Goal: Browse casually: Explore the website without a specific task or goal

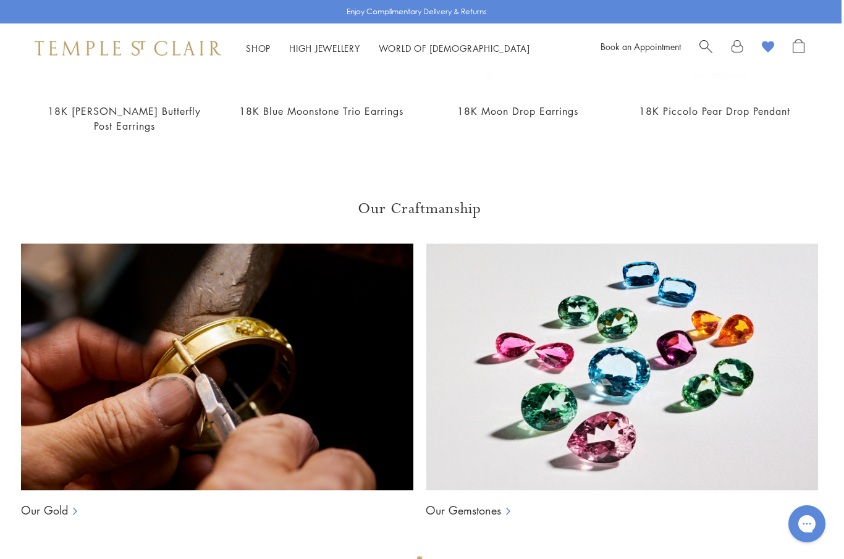
scroll to position [674, 2]
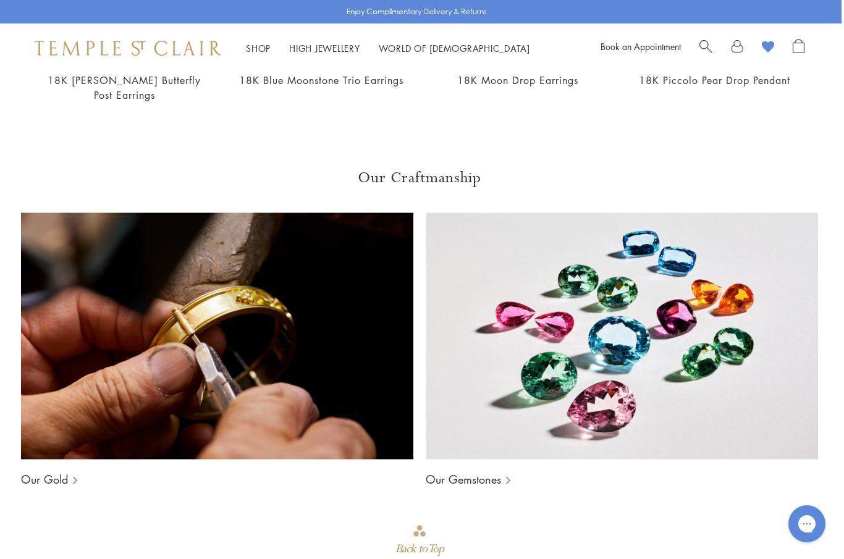
click at [225, 405] on img at bounding box center [217, 336] width 392 height 247
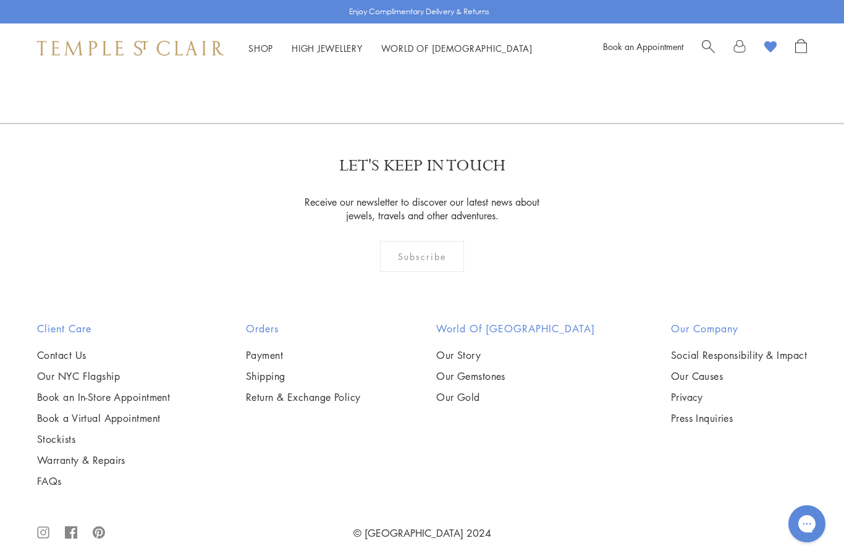
scroll to position [1468, 0]
click at [688, 384] on link "Our Causes" at bounding box center [739, 378] width 136 height 14
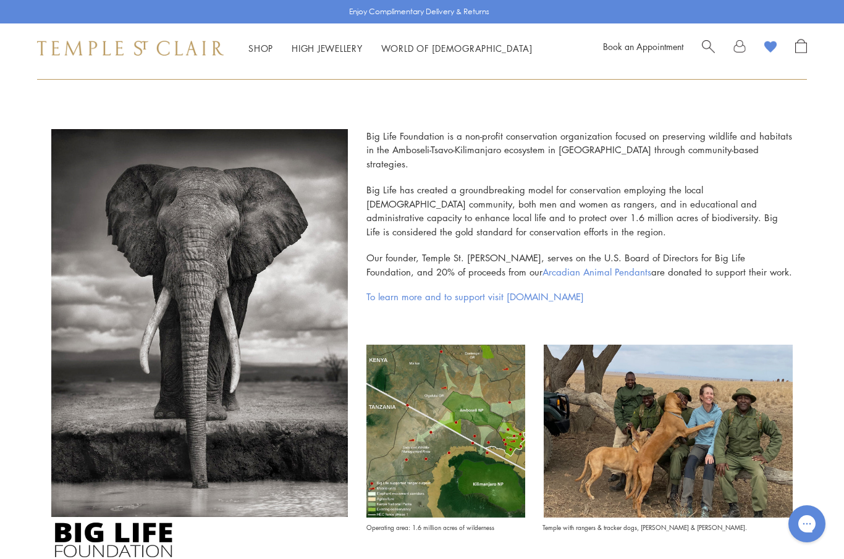
scroll to position [263, 0]
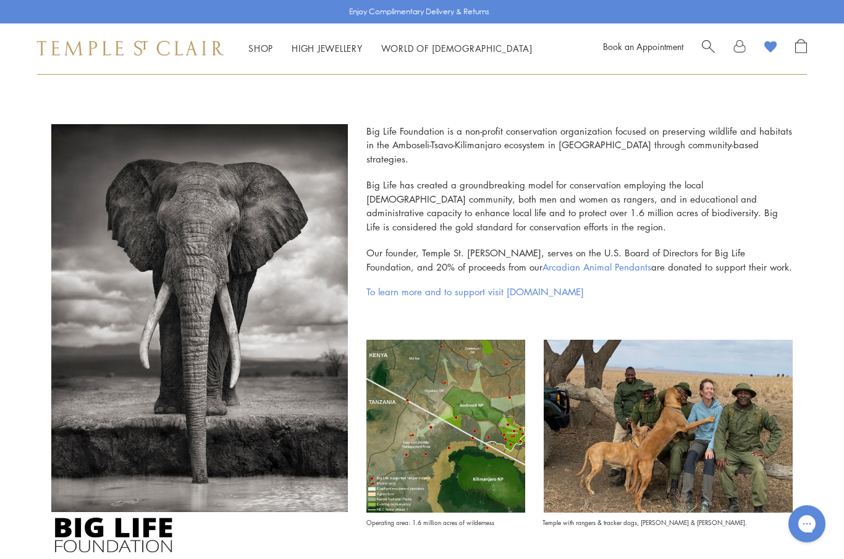
click at [543, 261] on link "Arcadian Animal Pendants" at bounding box center [597, 267] width 109 height 12
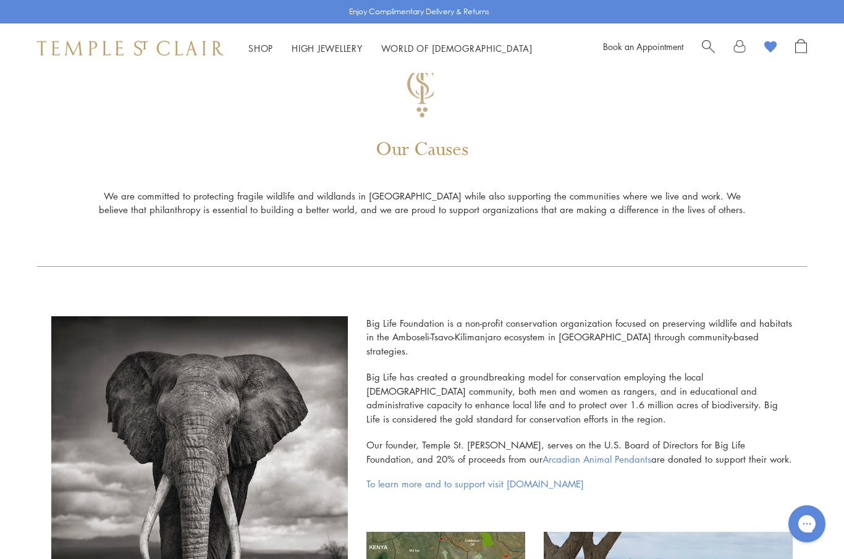
scroll to position [0, 0]
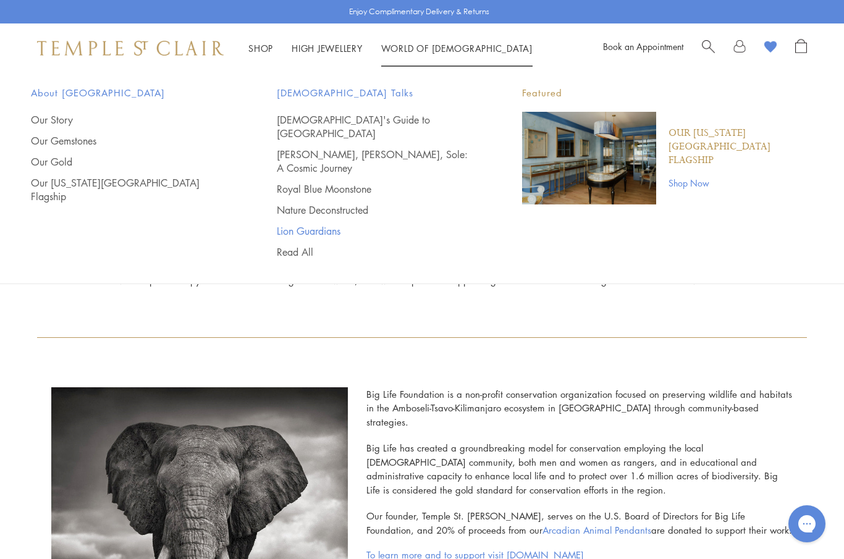
click at [332, 224] on link "Lion Guardians" at bounding box center [375, 231] width 197 height 14
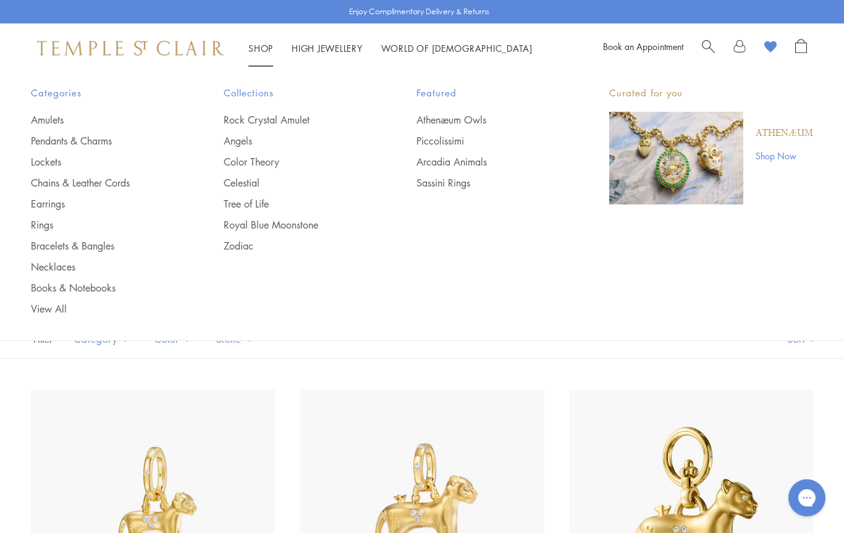
click at [773, 45] on image at bounding box center [770, 47] width 12 height 12
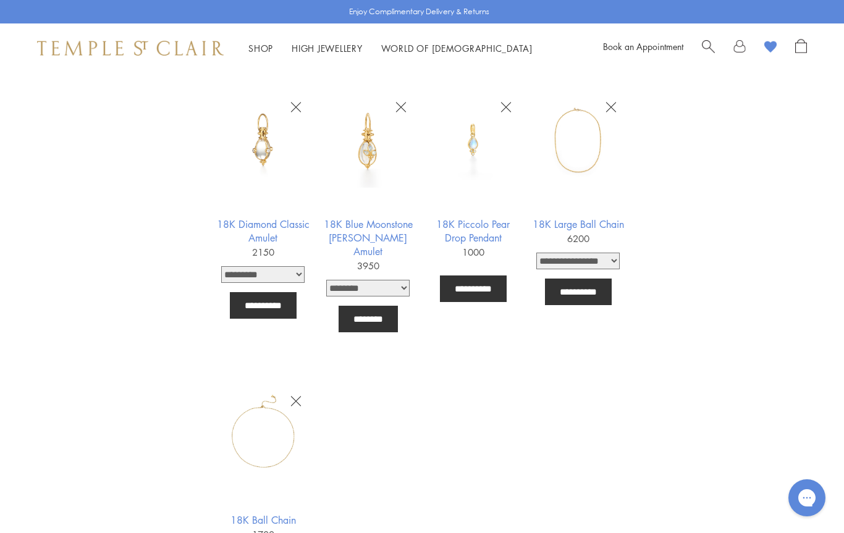
scroll to position [1279, 0]
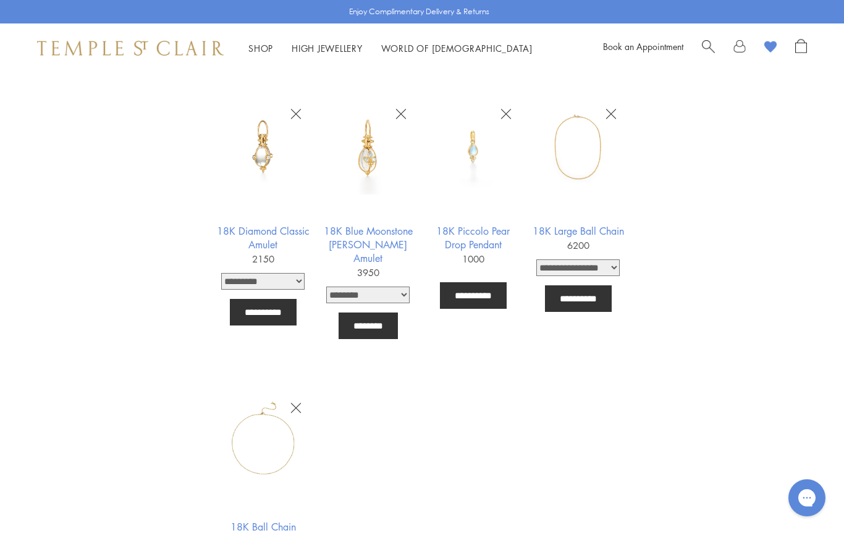
click at [402, 114] on icon "button" at bounding box center [401, 114] width 11 height 11
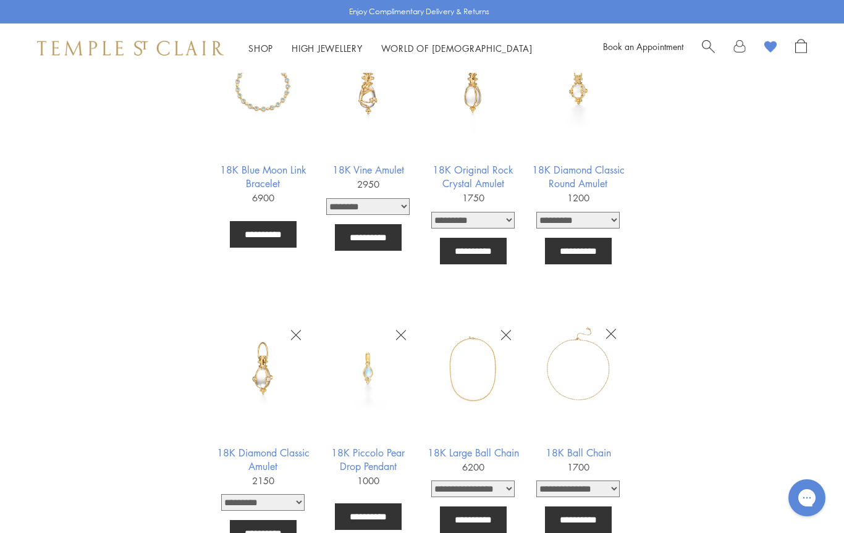
scroll to position [1033, 0]
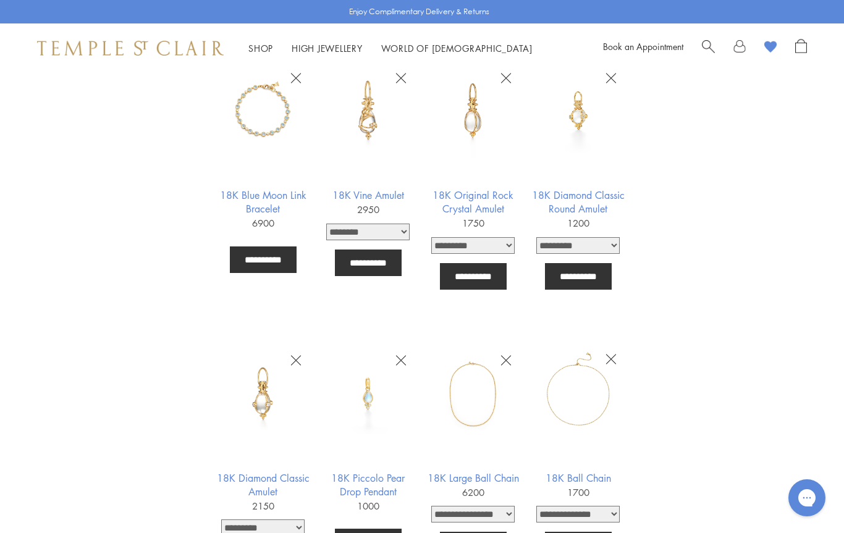
click at [582, 115] on img at bounding box center [578, 111] width 96 height 96
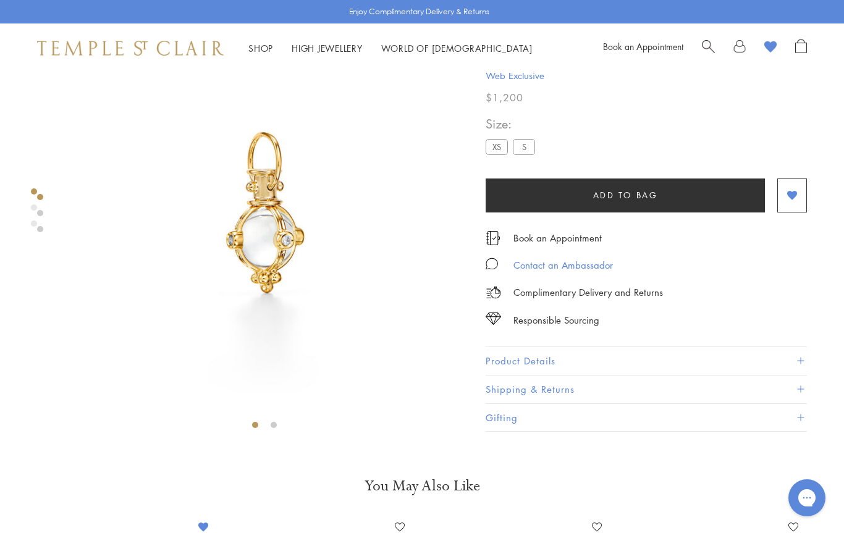
scroll to position [73, 0]
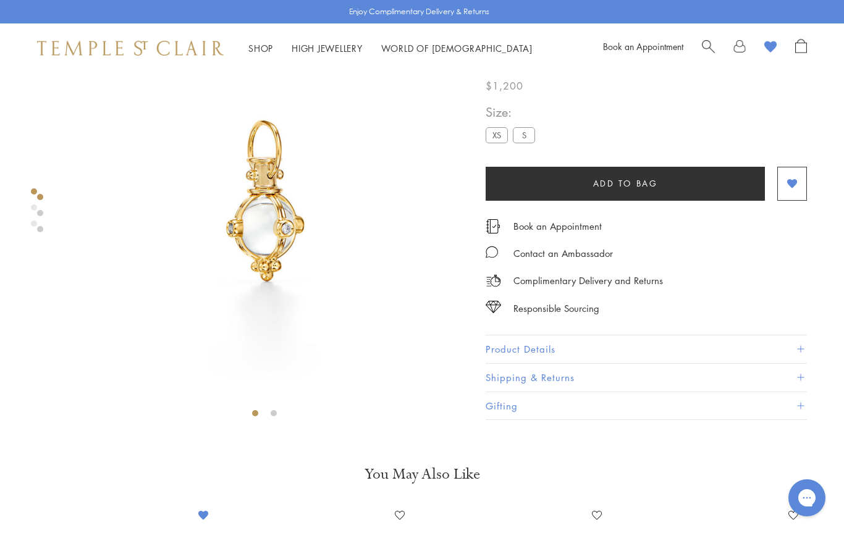
click at [247, 337] on img at bounding box center [264, 202] width 405 height 405
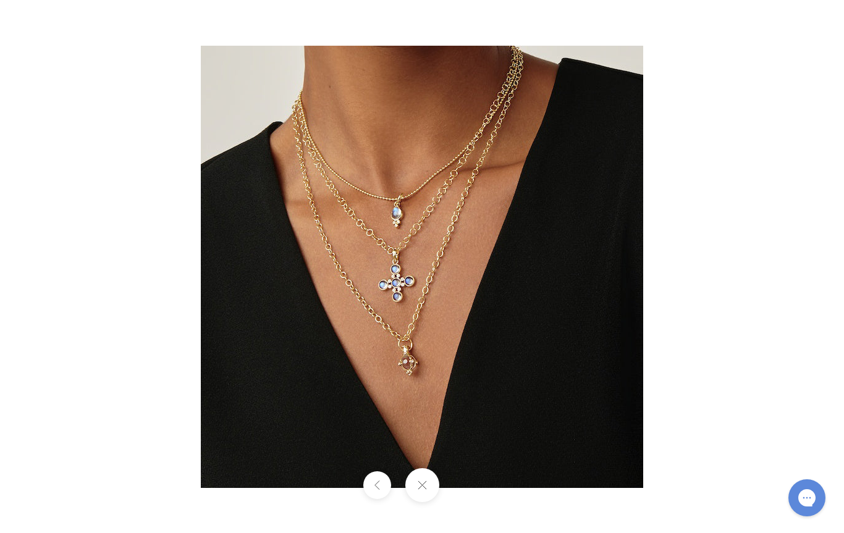
click at [467, 488] on div at bounding box center [422, 485] width 844 height 34
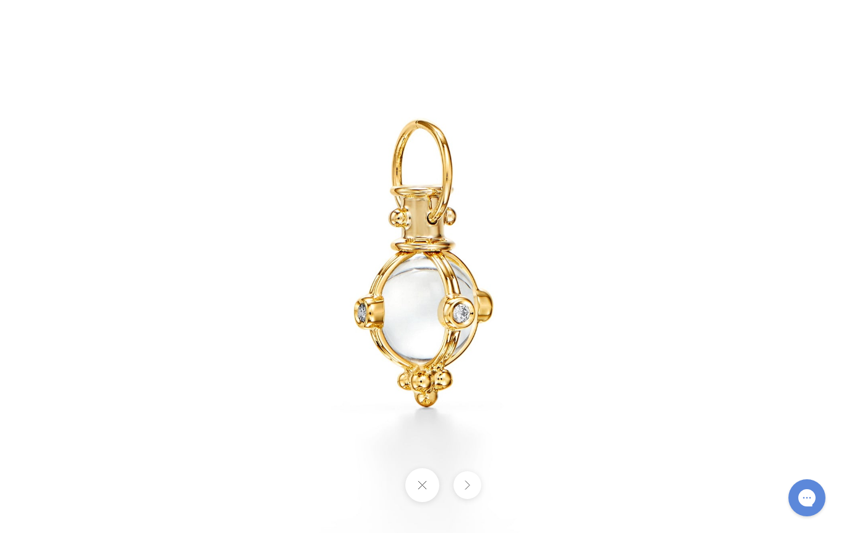
click at [377, 493] on div at bounding box center [422, 485] width 844 height 34
click at [423, 484] on button at bounding box center [422, 485] width 34 height 34
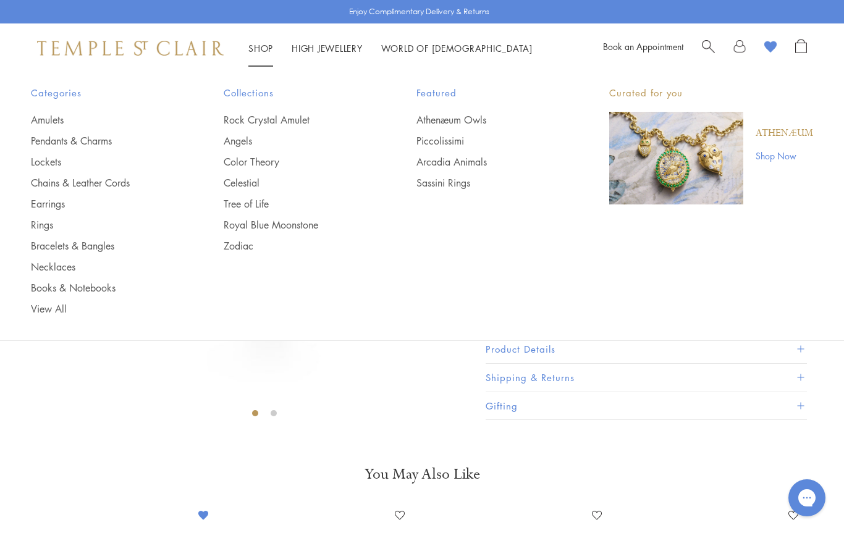
click at [260, 46] on link "Shop Shop" at bounding box center [260, 48] width 25 height 12
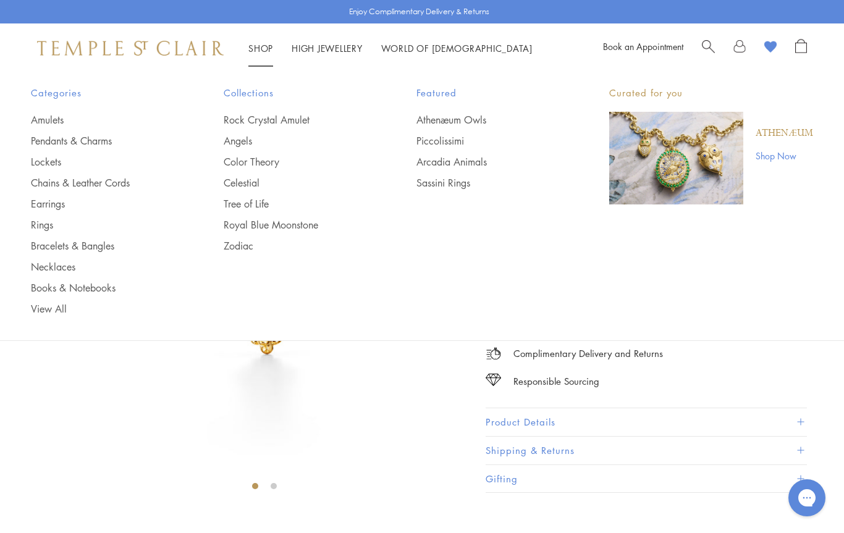
click at [70, 255] on ul "Amulets Pendants & Charms Lockets Chains & Leather Cords Earrings Rings Bracele…" at bounding box center [102, 214] width 143 height 203
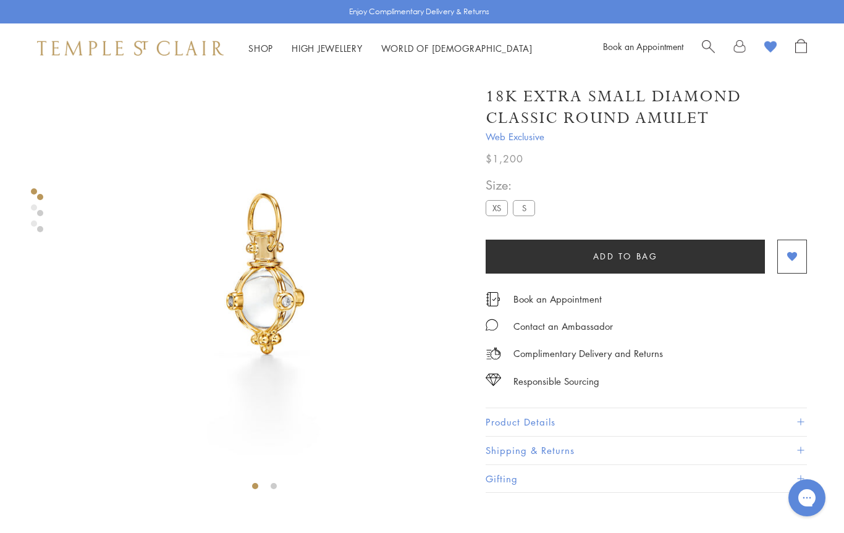
click at [258, 122] on img at bounding box center [264, 275] width 405 height 405
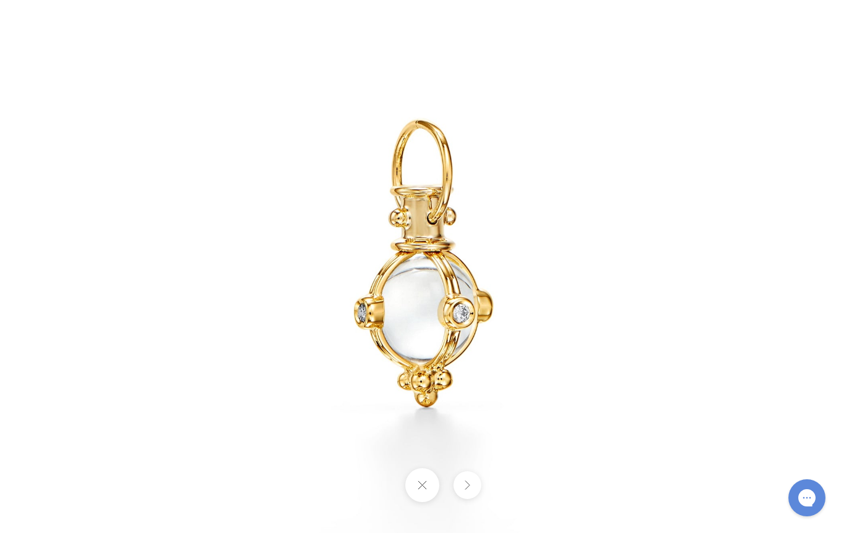
drag, startPoint x: 473, startPoint y: 514, endPoint x: 423, endPoint y: 553, distance: 63.4
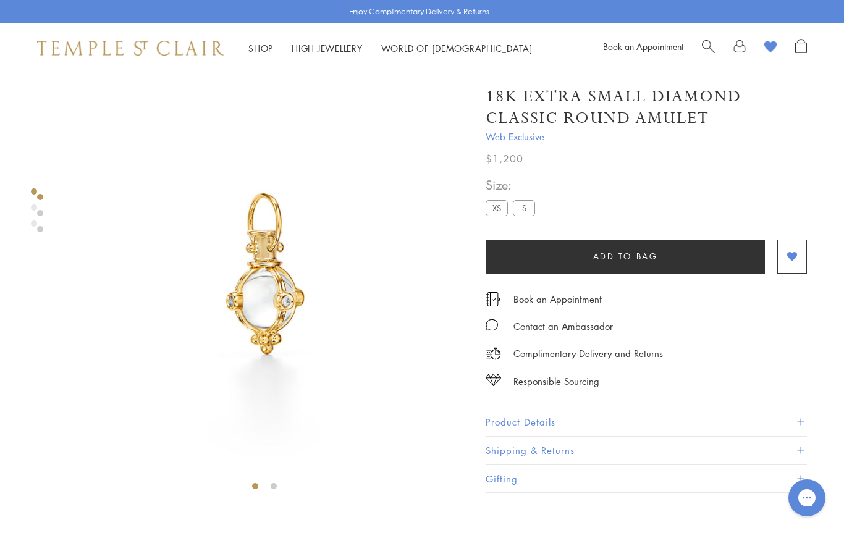
click at [268, 117] on img at bounding box center [264, 275] width 405 height 405
click at [183, 53] on img at bounding box center [130, 48] width 187 height 15
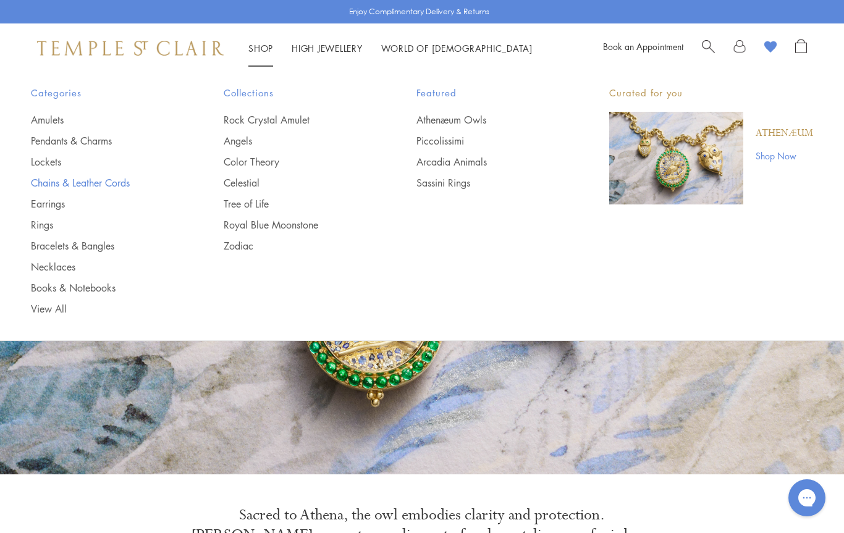
click at [111, 179] on link "Chains & Leather Cords" at bounding box center [102, 183] width 143 height 14
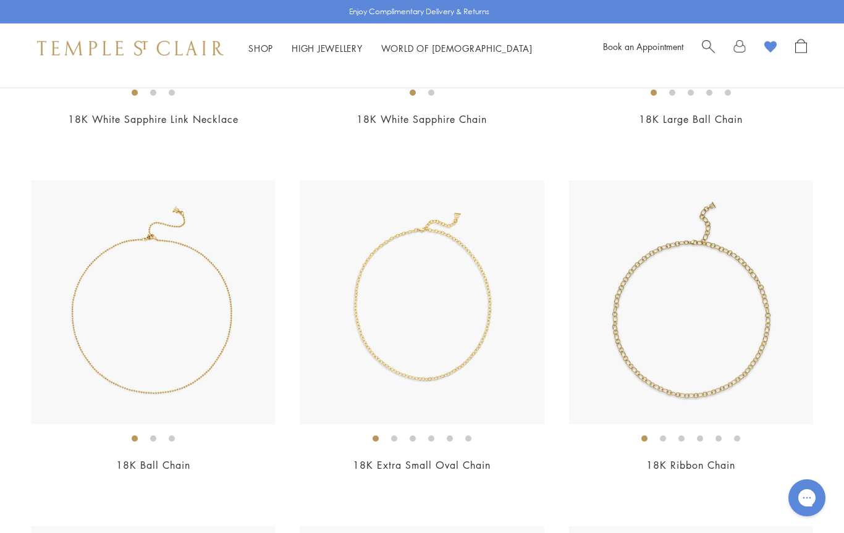
scroll to position [1432, 0]
click at [473, 333] on img at bounding box center [422, 302] width 244 height 244
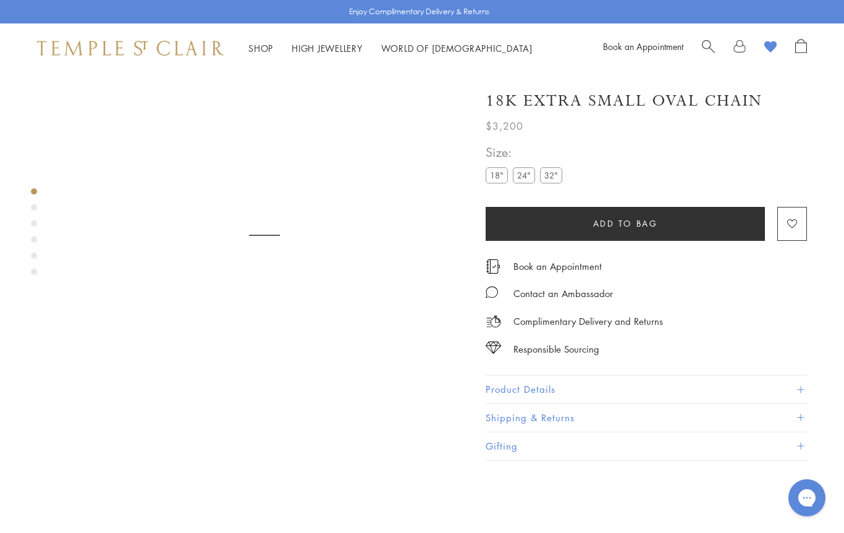
scroll to position [73, 0]
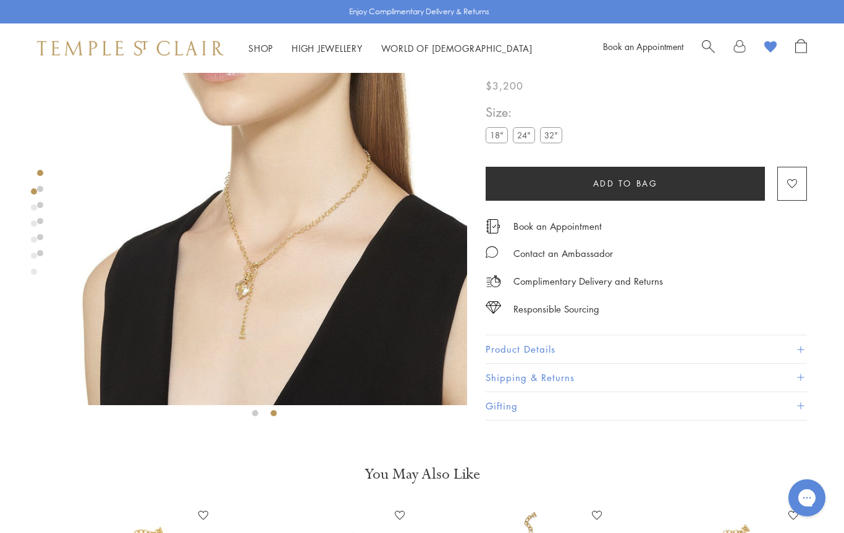
click at [795, 188] on image "button" at bounding box center [792, 183] width 10 height 9
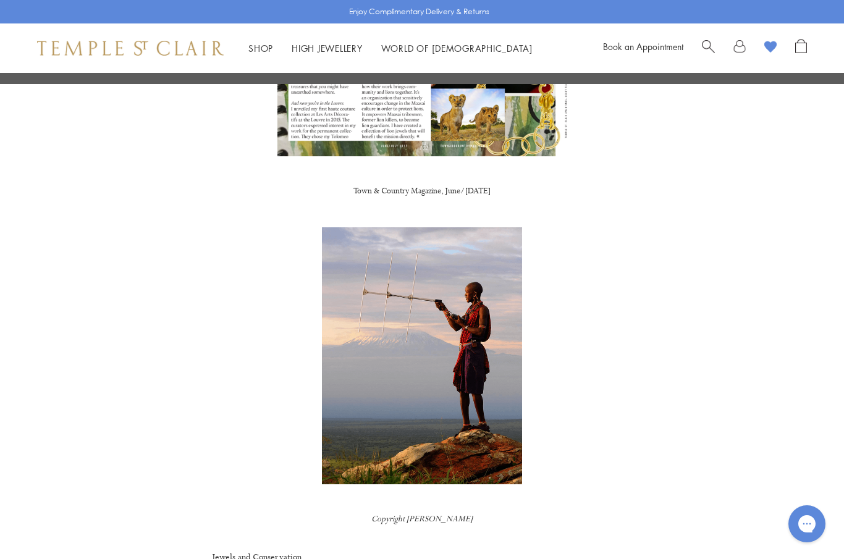
scroll to position [1476, 0]
